Goal: Information Seeking & Learning: Learn about a topic

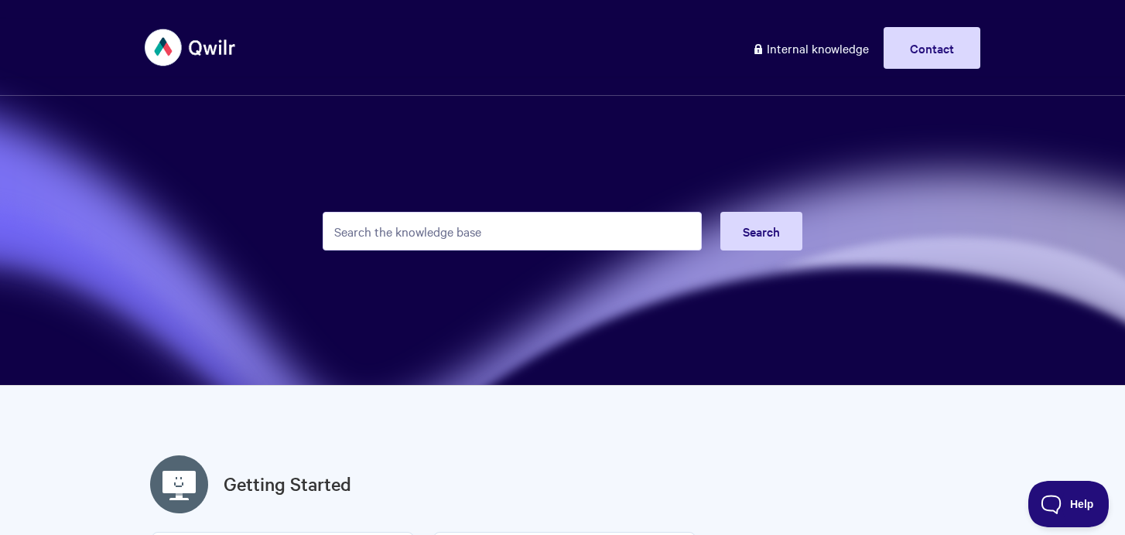
click at [467, 243] on input "Search the knowledge base" at bounding box center [512, 231] width 379 height 39
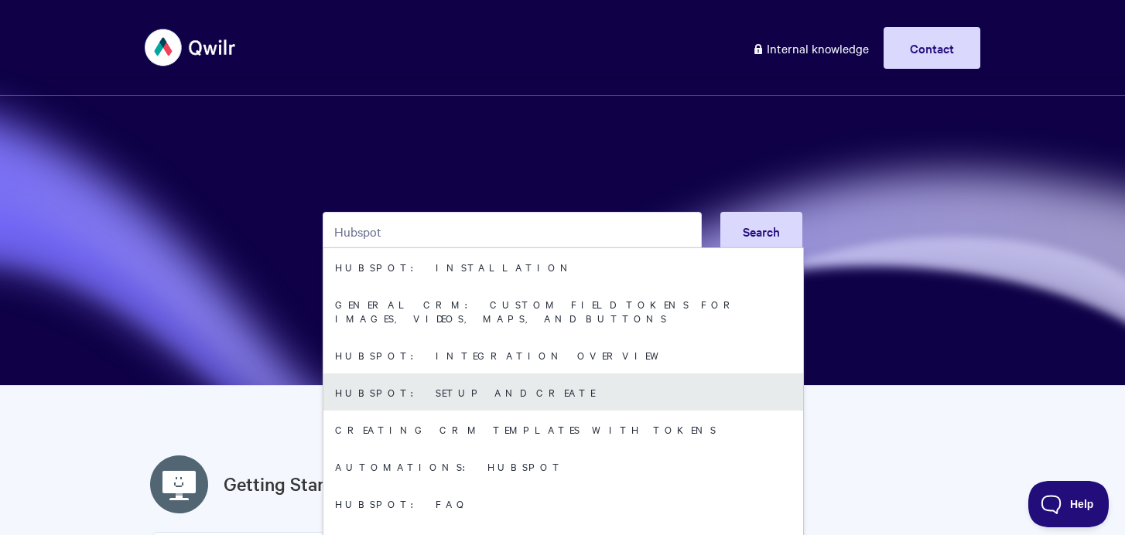
type input "Hubspot"
click at [505, 377] on link "HubSpot: Setup and Create" at bounding box center [563, 392] width 480 height 37
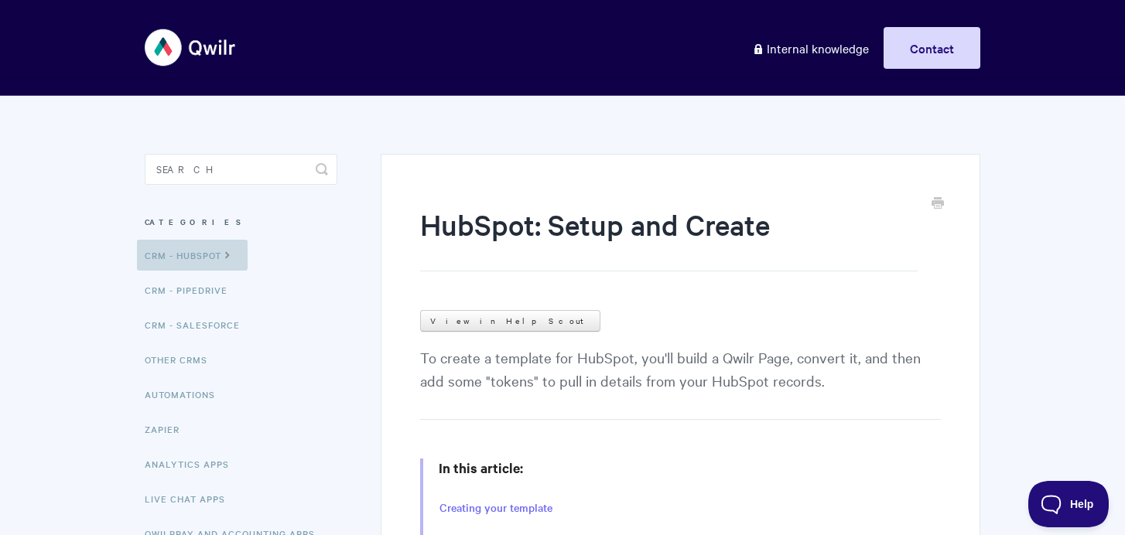
click at [188, 255] on link "CRM - HubSpot" at bounding box center [192, 255] width 111 height 31
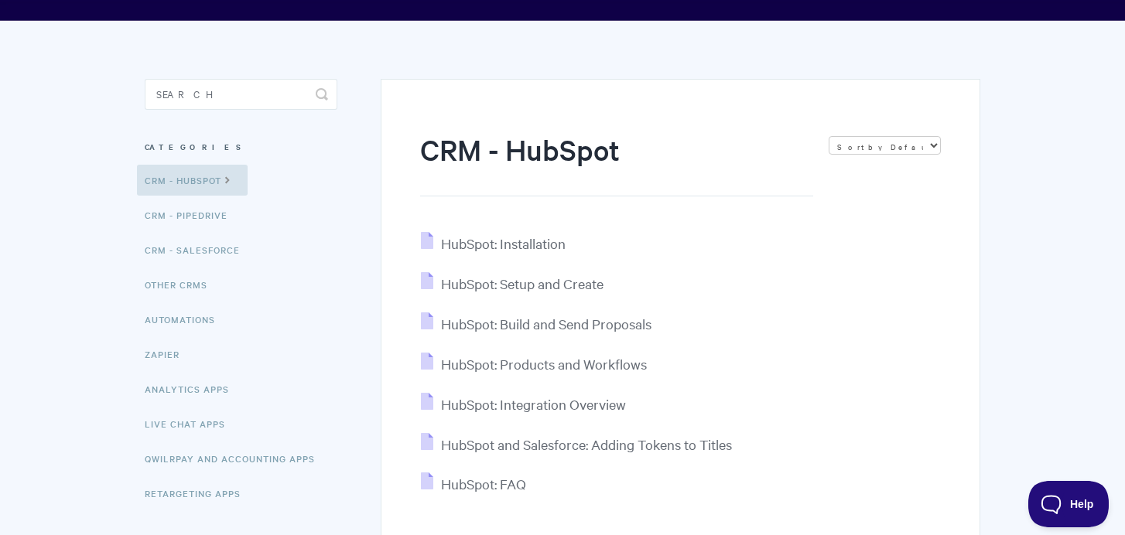
scroll to position [77, 0]
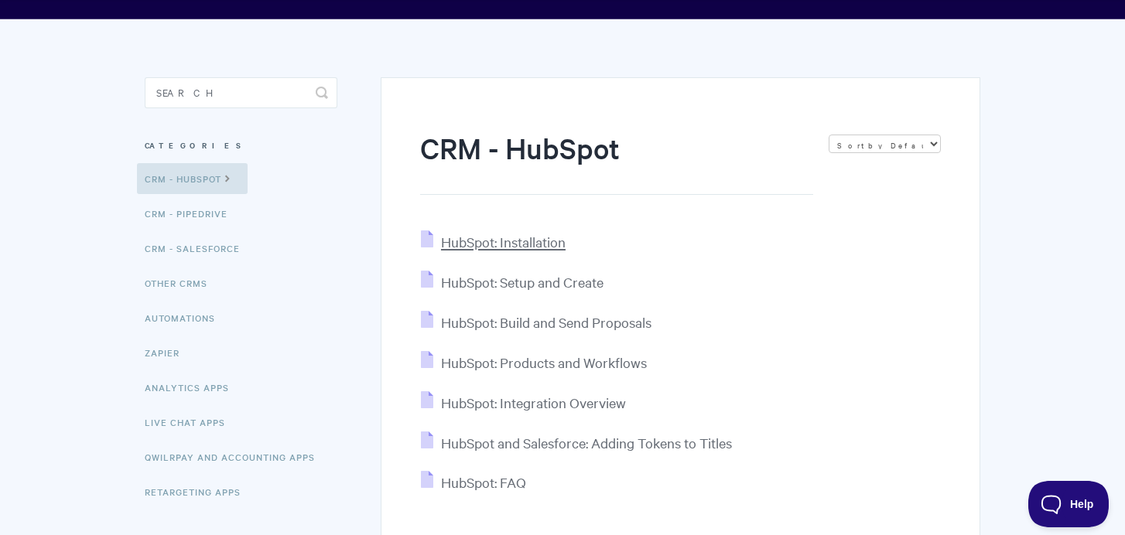
click at [493, 245] on span "HubSpot: Installation" at bounding box center [503, 242] width 125 height 18
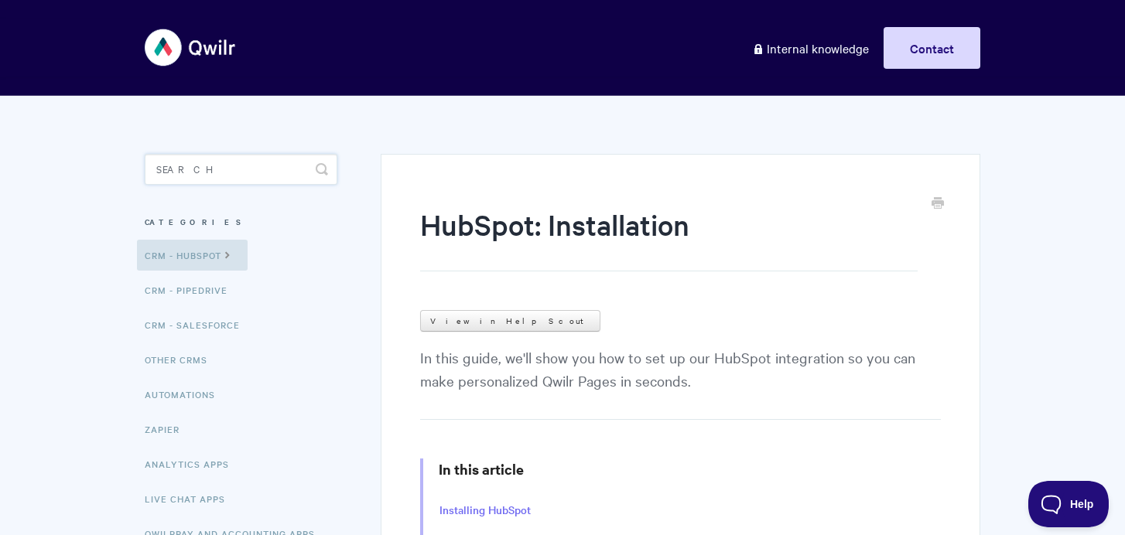
click at [188, 169] on input "Search" at bounding box center [241, 169] width 193 height 31
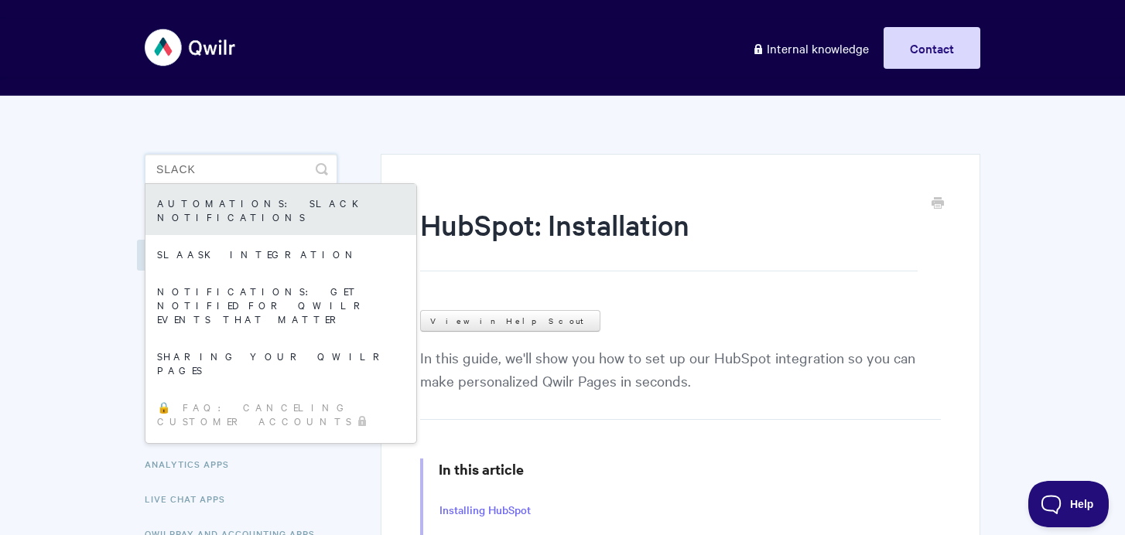
type input "Slack"
click at [287, 211] on link "Automations: Slack Notifications" at bounding box center [280, 209] width 271 height 51
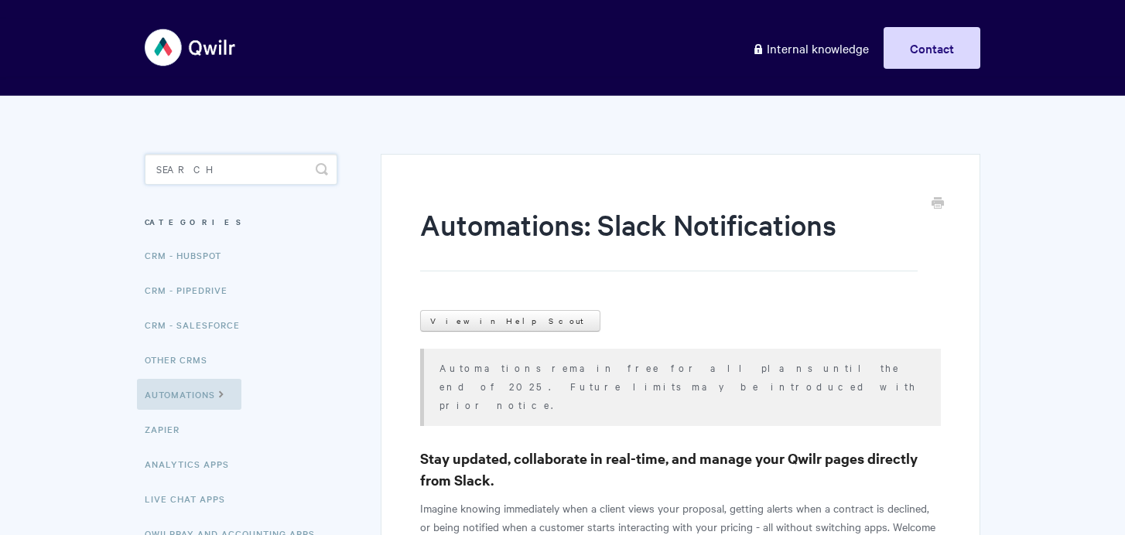
click at [227, 175] on input "Search" at bounding box center [241, 169] width 193 height 31
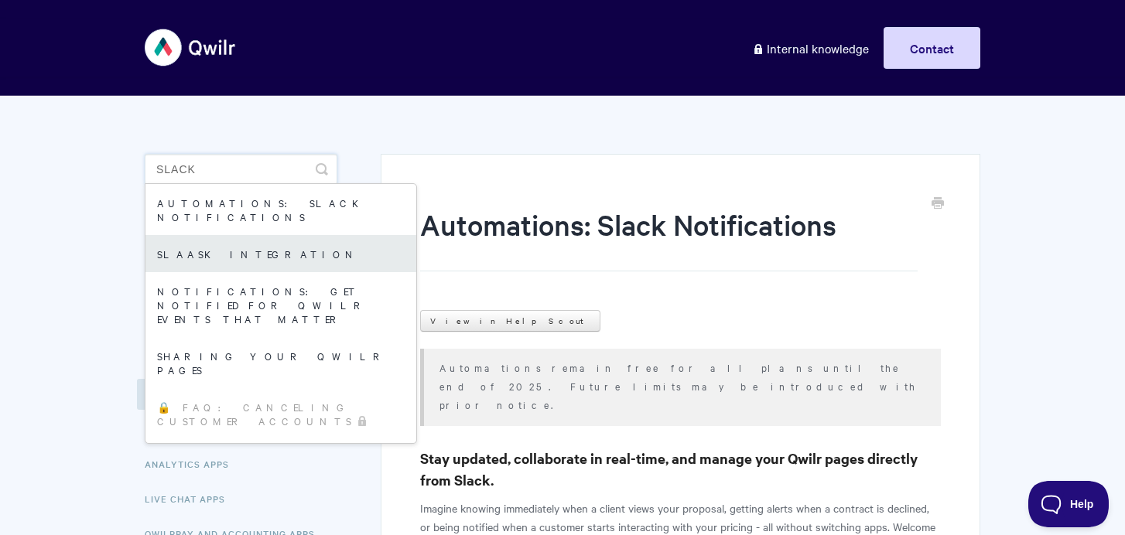
type input "Slack"
click at [275, 241] on link "Slaask Integration" at bounding box center [280, 253] width 271 height 37
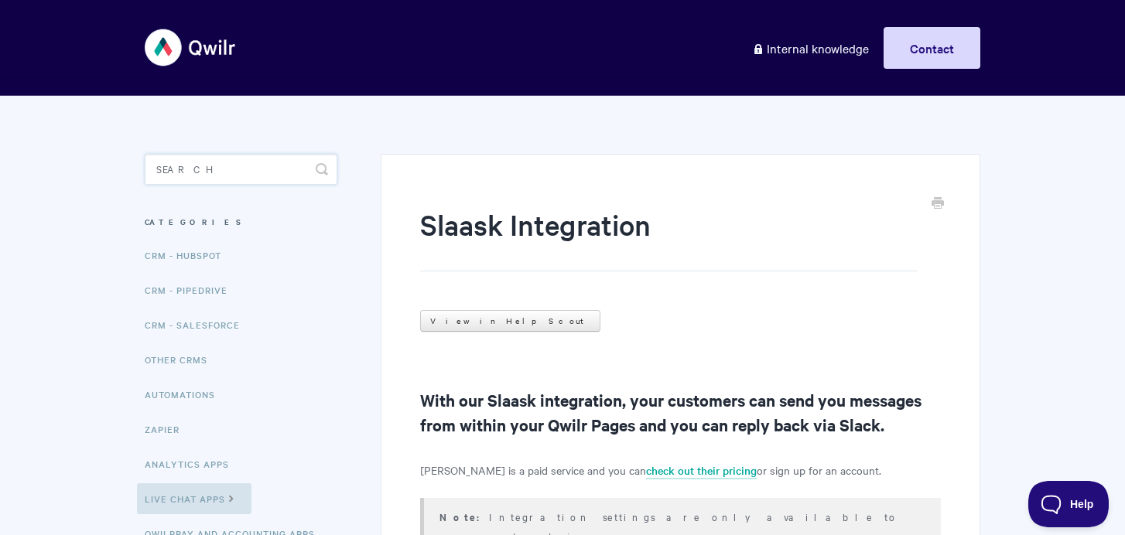
click at [223, 177] on input "Search" at bounding box center [241, 169] width 193 height 31
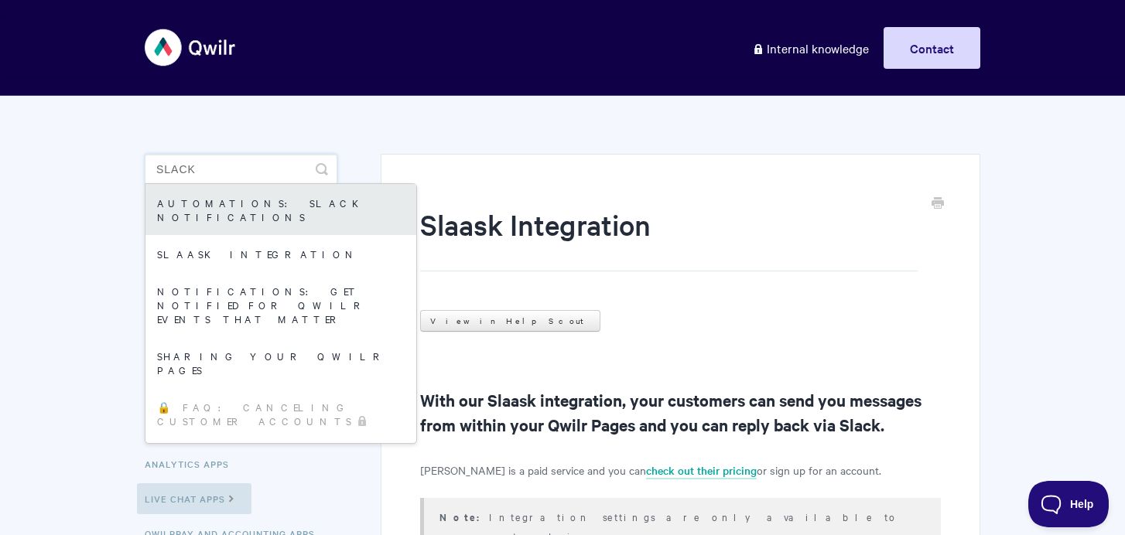
type input "Slack"
click at [339, 206] on link "Automations: Slack Notifications" at bounding box center [280, 209] width 271 height 51
